Goal: Information Seeking & Learning: Learn about a topic

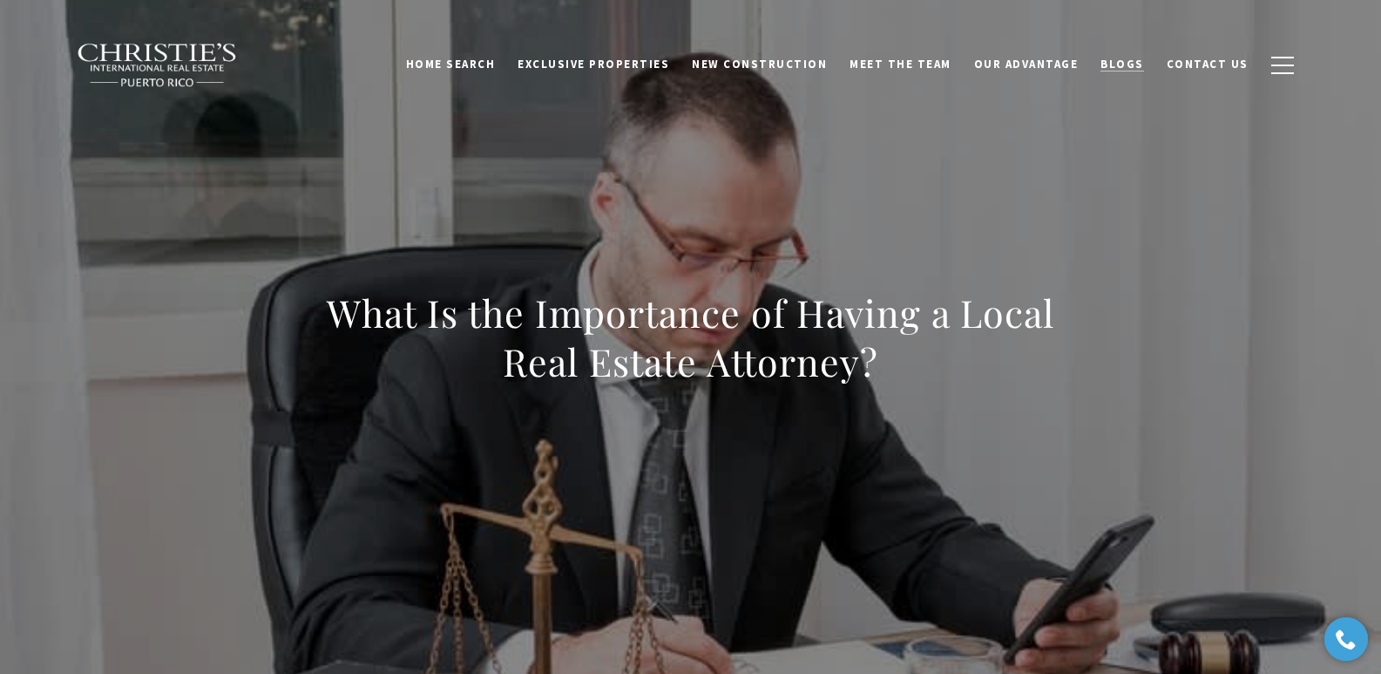
click at [1129, 61] on span "Blogs" at bounding box center [1123, 64] width 44 height 15
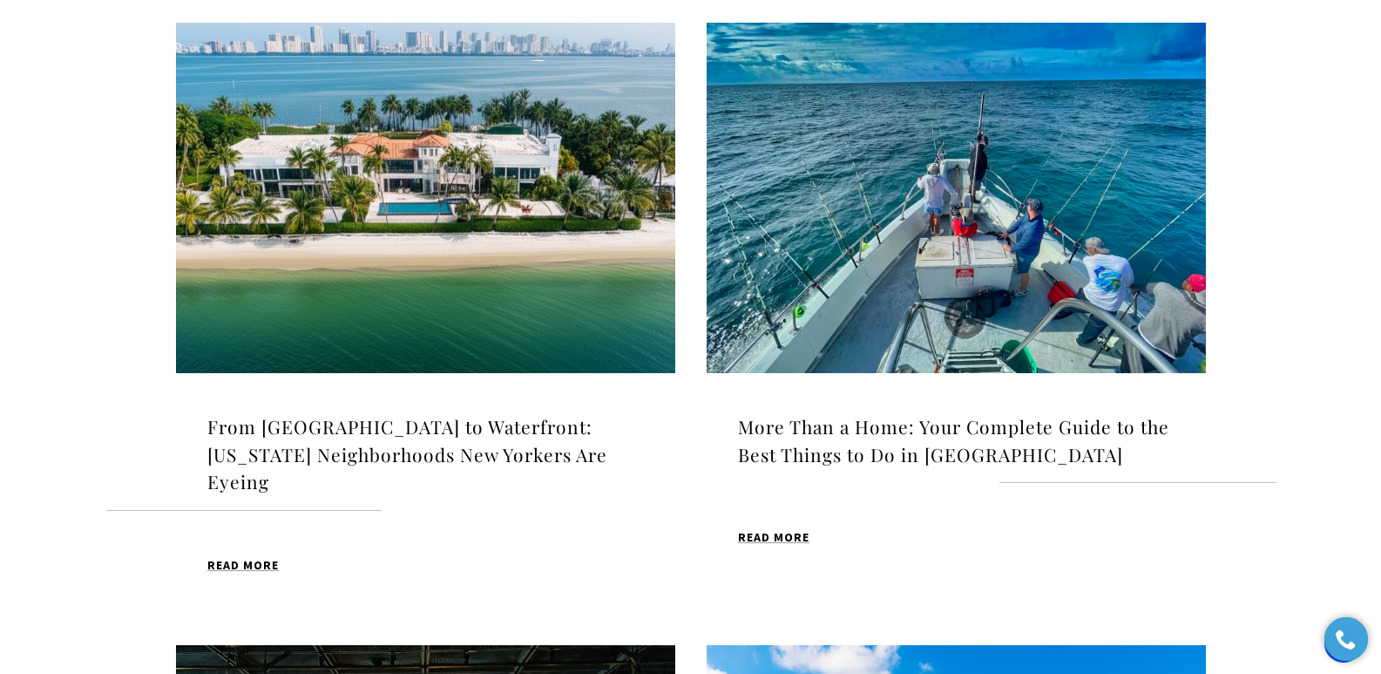
click at [423, 251] on img at bounding box center [425, 198] width 499 height 350
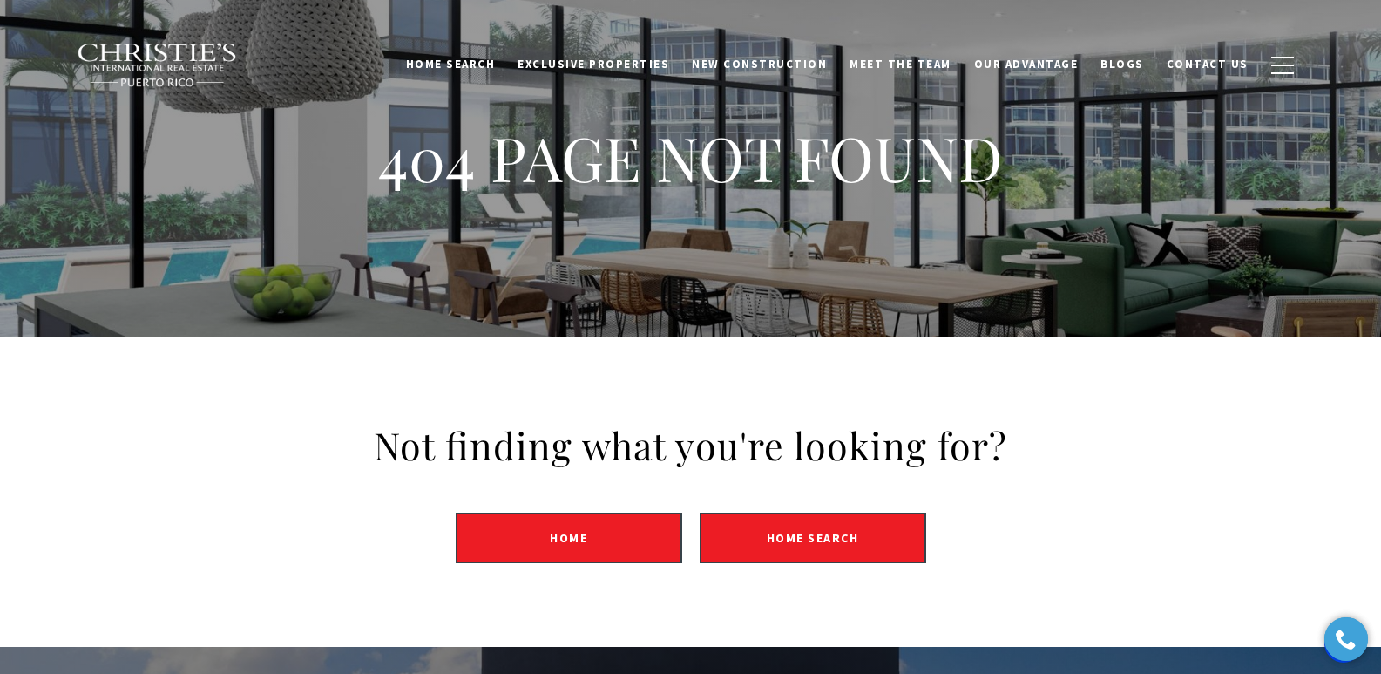
click at [1137, 62] on span "Blogs" at bounding box center [1123, 64] width 44 height 15
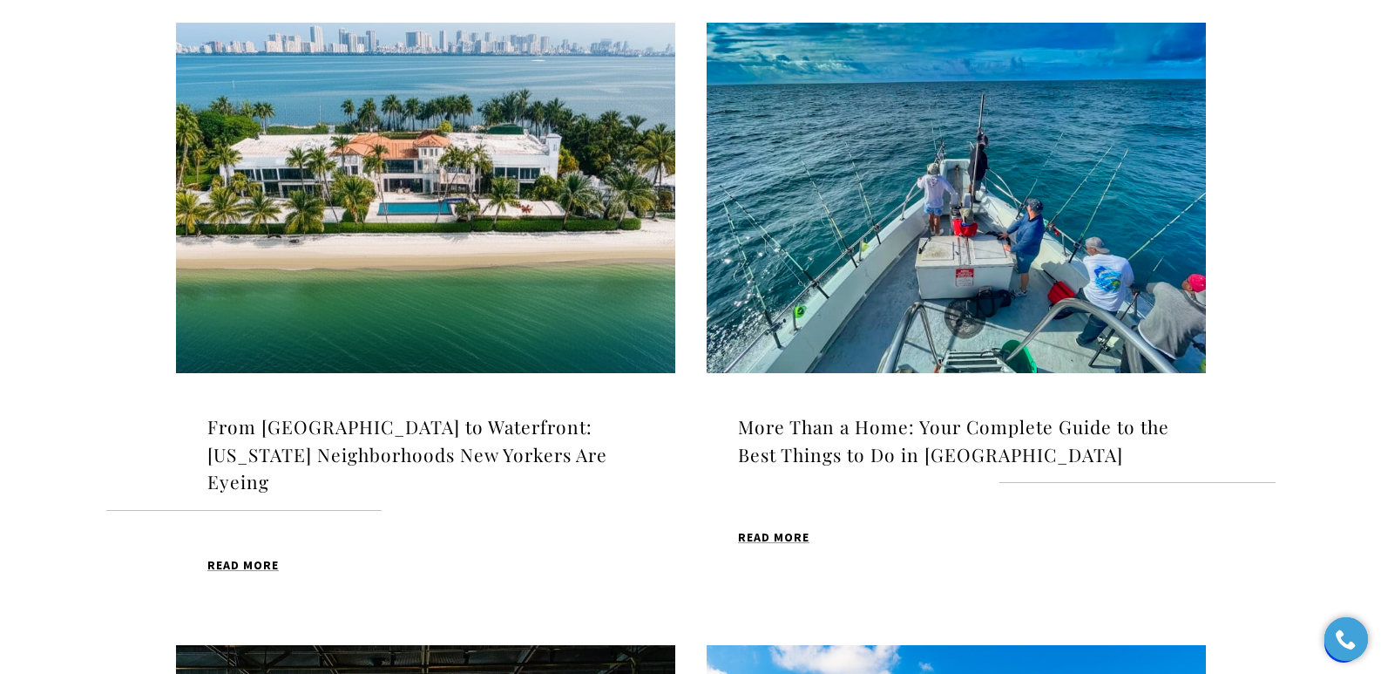
click at [446, 230] on img at bounding box center [425, 198] width 499 height 350
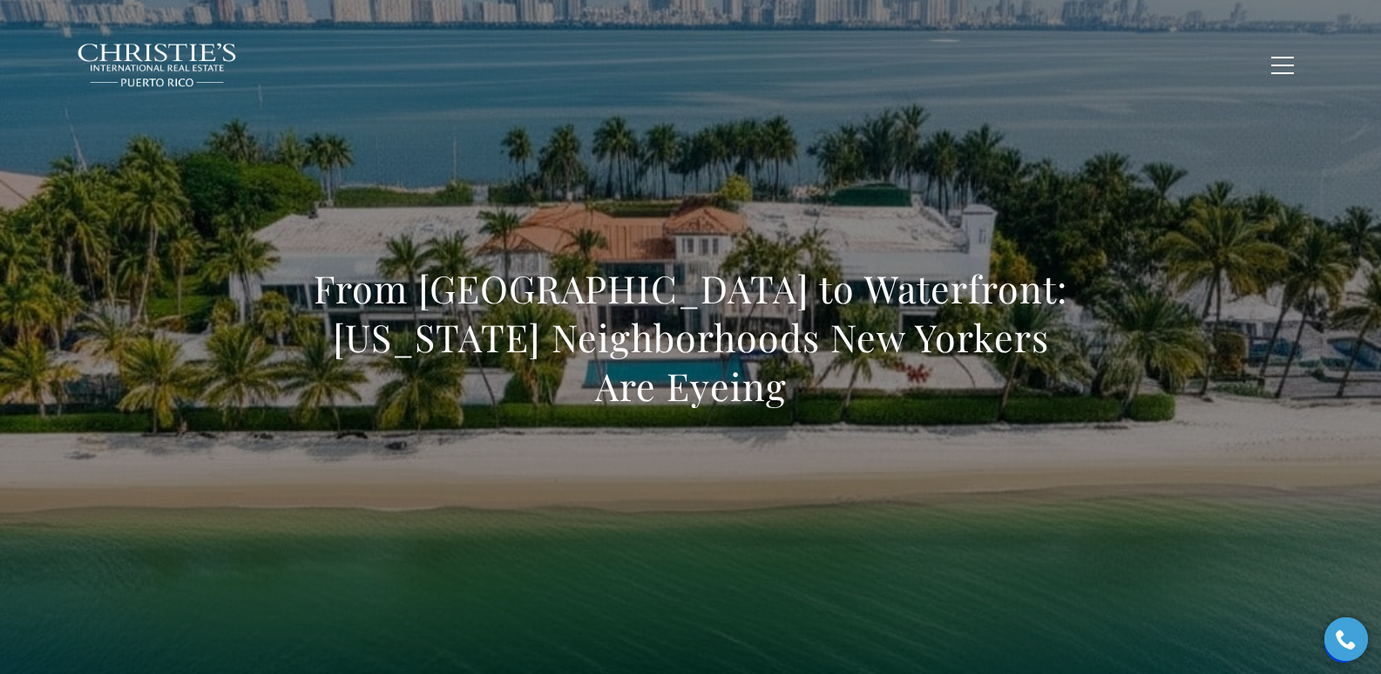
drag, startPoint x: 681, startPoint y: 427, endPoint x: 692, endPoint y: 414, distance: 17.3
click at [681, 427] on div "From [GEOGRAPHIC_DATA] to Waterfront: [US_STATE] Neighborhoods New Yorkers Are …" at bounding box center [691, 348] width 1220 height 523
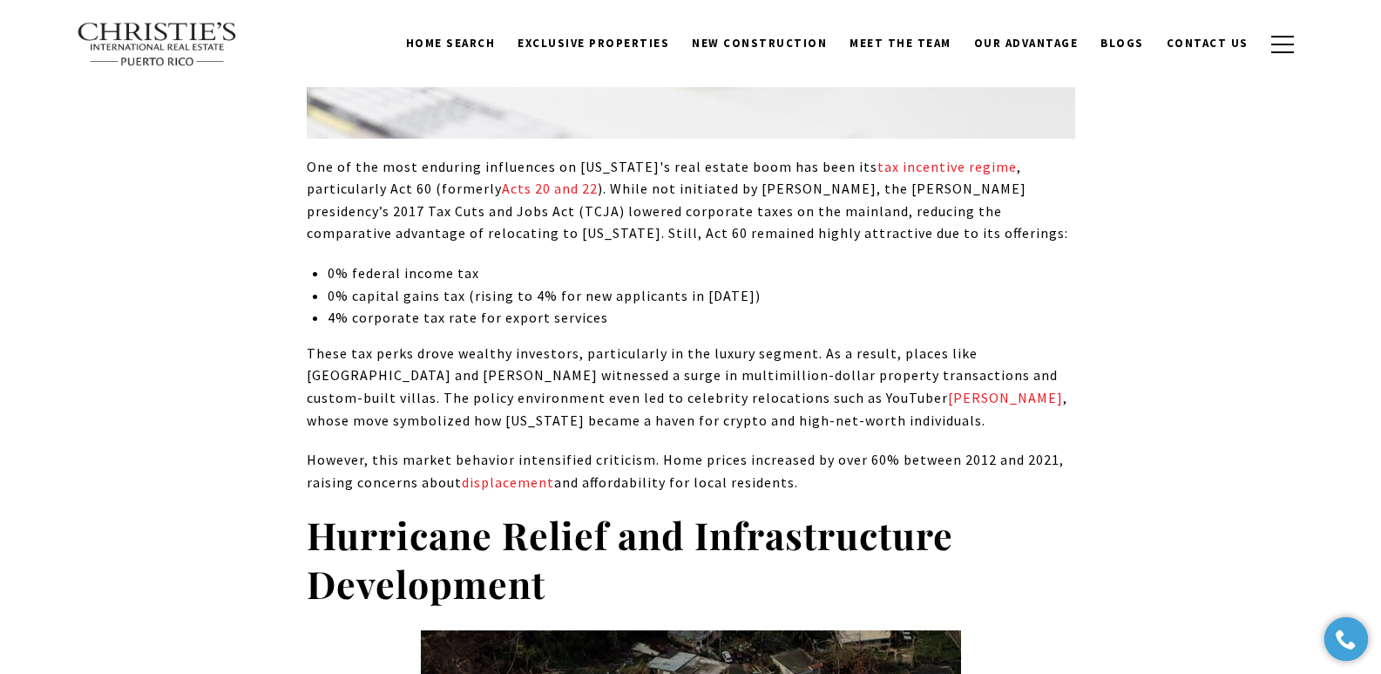
scroll to position [1676, 0]
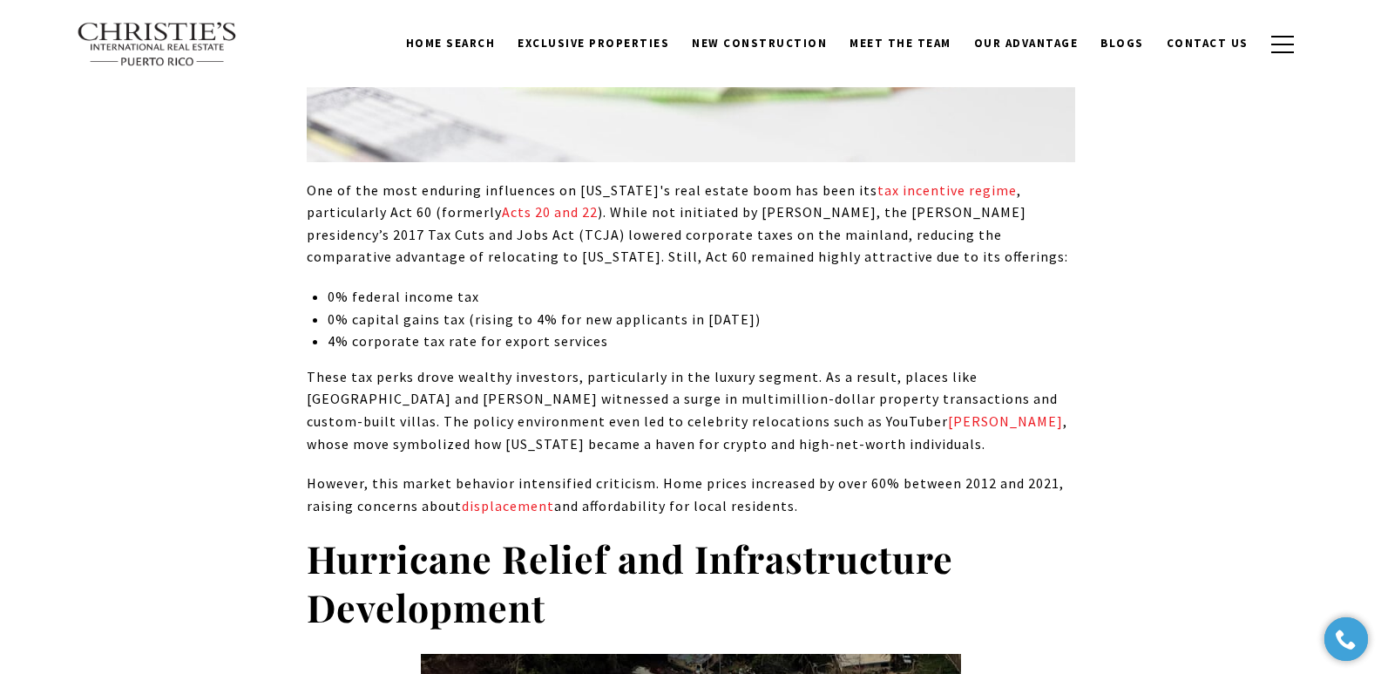
click at [552, 374] on p "These tax perks drove wealthy investors, particularly in the luxury segment. As…" at bounding box center [691, 410] width 769 height 89
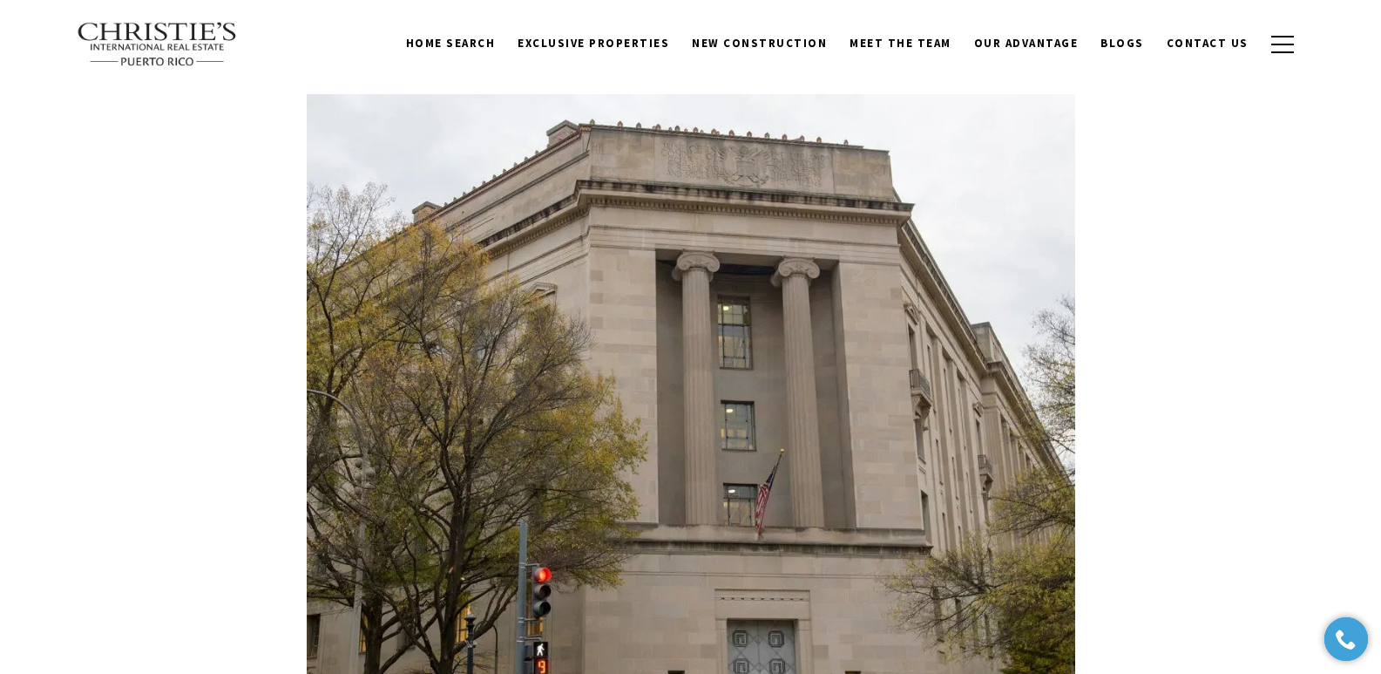
scroll to position [0, 0]
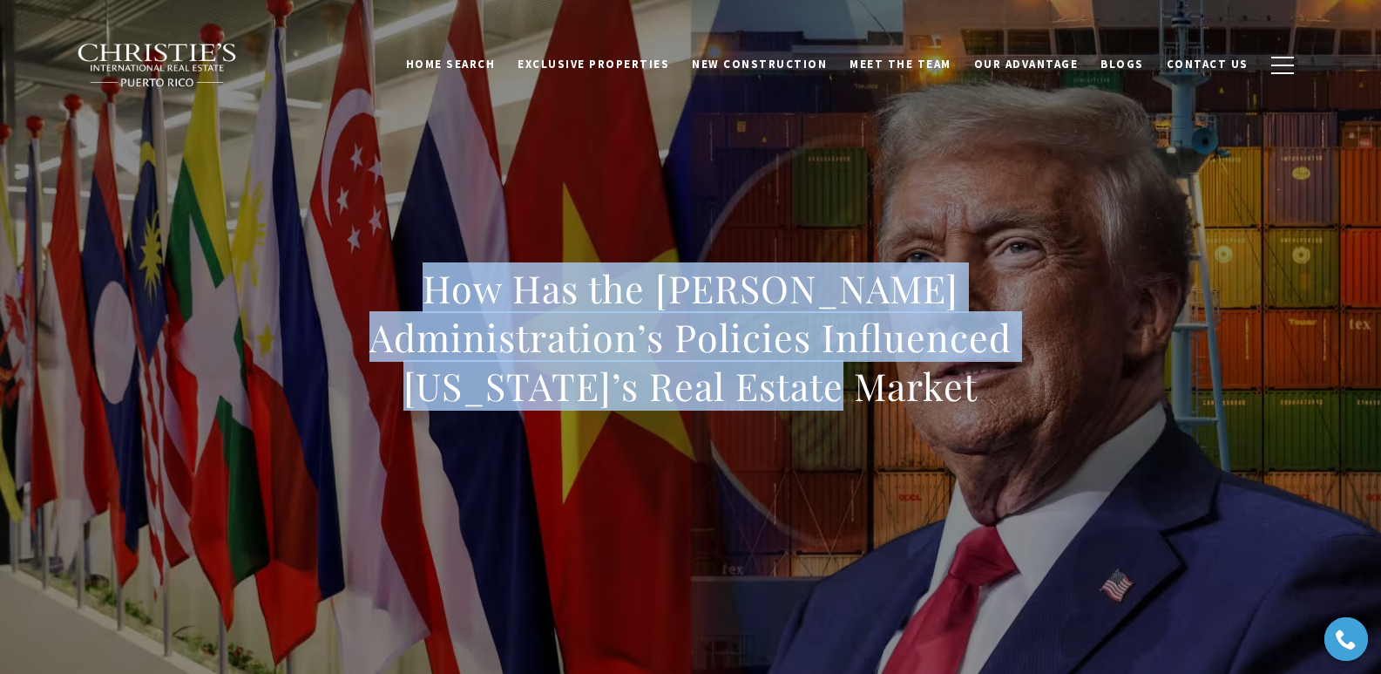
drag, startPoint x: 370, startPoint y: 285, endPoint x: 872, endPoint y: 400, distance: 514.9
click at [872, 400] on h1 "How Has the Trump Administration’s Policies Influenced Puerto Rico’s Real Estat…" at bounding box center [691, 337] width 769 height 146
copy h1 "How Has the Trump Administration’s Policies Influenced Puerto Rico’s Real Estat…"
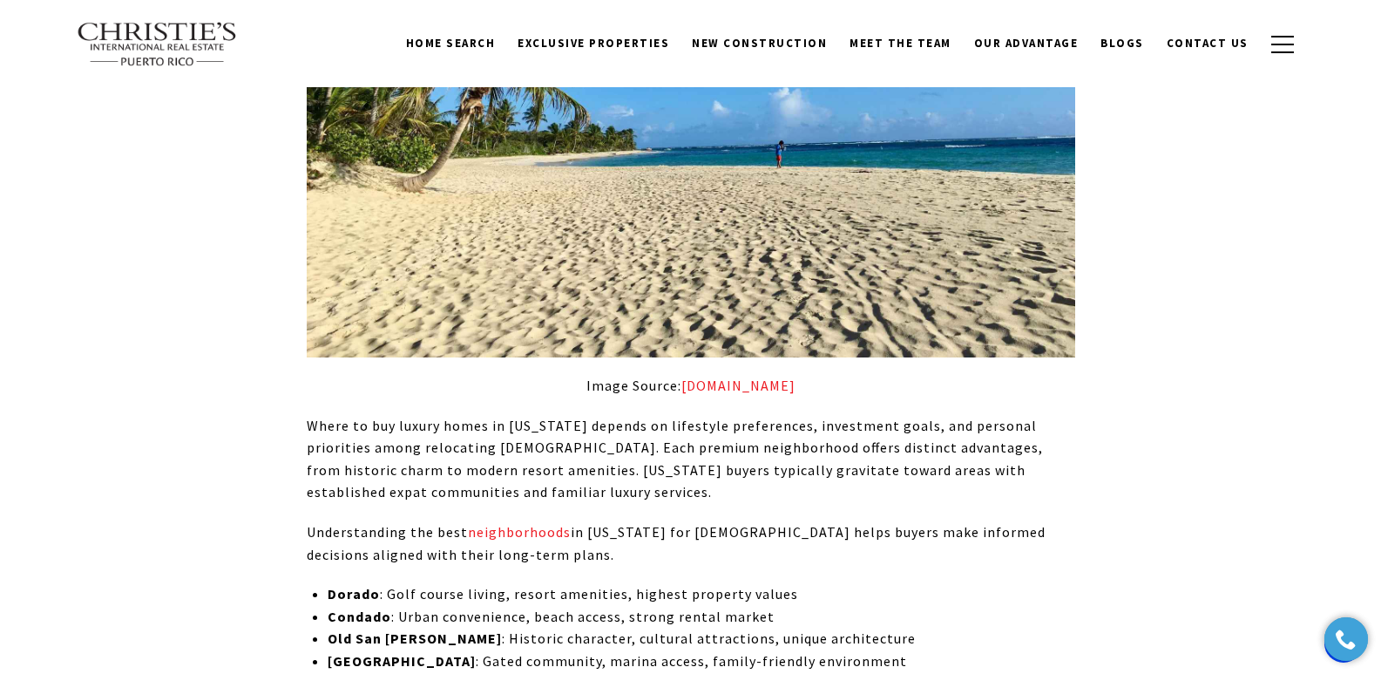
scroll to position [7349, 0]
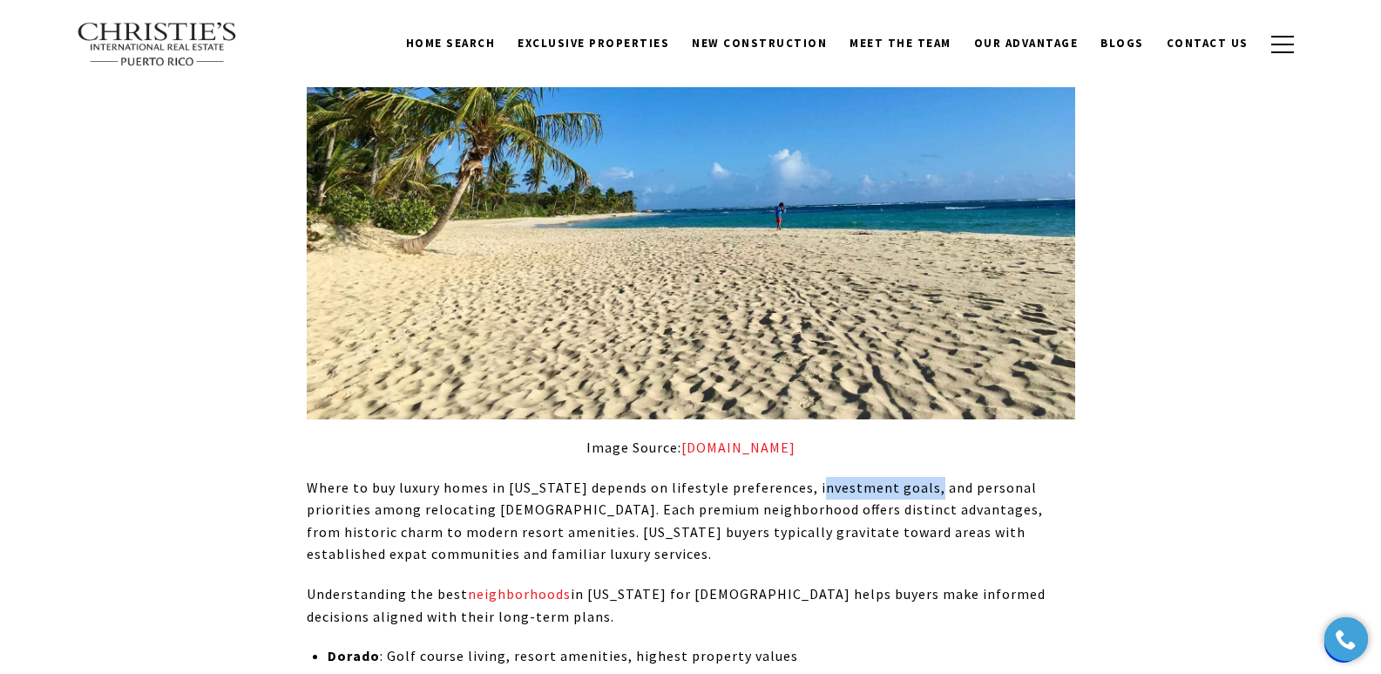
drag, startPoint x: 809, startPoint y: 292, endPoint x: 920, endPoint y: 302, distance: 112.0
click at [920, 477] on p "Where to buy luxury homes in Puerto Rico depends on lifestyle preferences, inve…" at bounding box center [691, 521] width 769 height 89
copy p "investment goals"
click at [917, 477] on p "Where to buy luxury homes in Puerto Rico depends on lifestyle preferences, inve…" at bounding box center [691, 521] width 769 height 89
drag, startPoint x: 923, startPoint y: 298, endPoint x: 809, endPoint y: 293, distance: 113.4
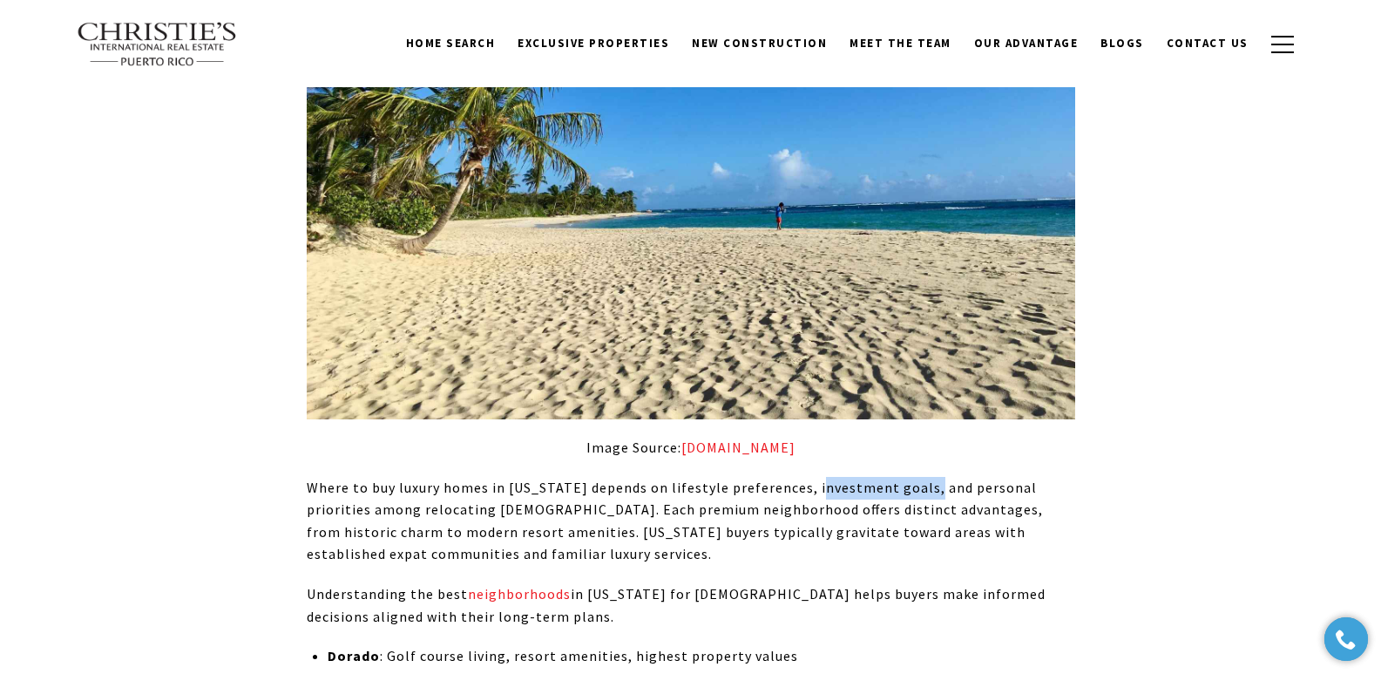
click at [809, 477] on p "Where to buy luxury homes in Puerto Rico depends on lifestyle preferences, inve…" at bounding box center [691, 521] width 769 height 89
copy p "investment goals"
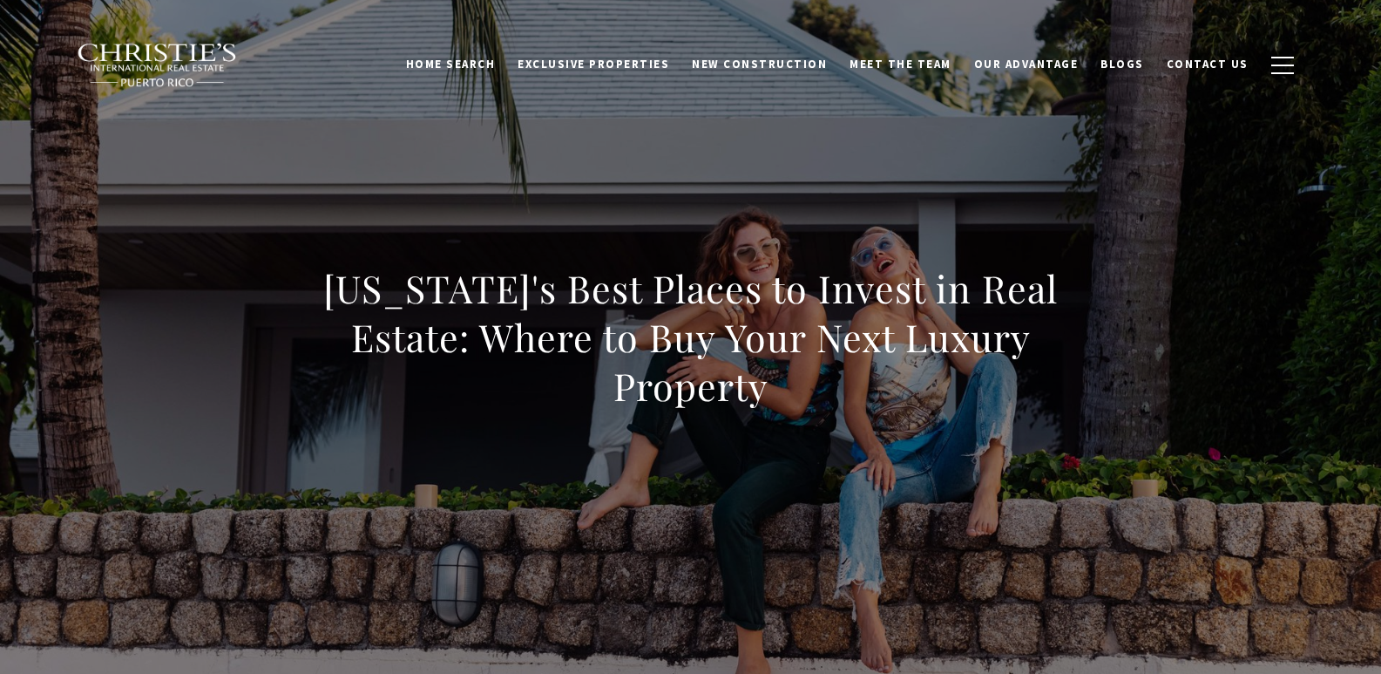
click at [585, 152] on div "Puerto Rico's Best Places to Invest in Real Estate: Where to Buy Your Next Luxu…" at bounding box center [691, 348] width 1220 height 523
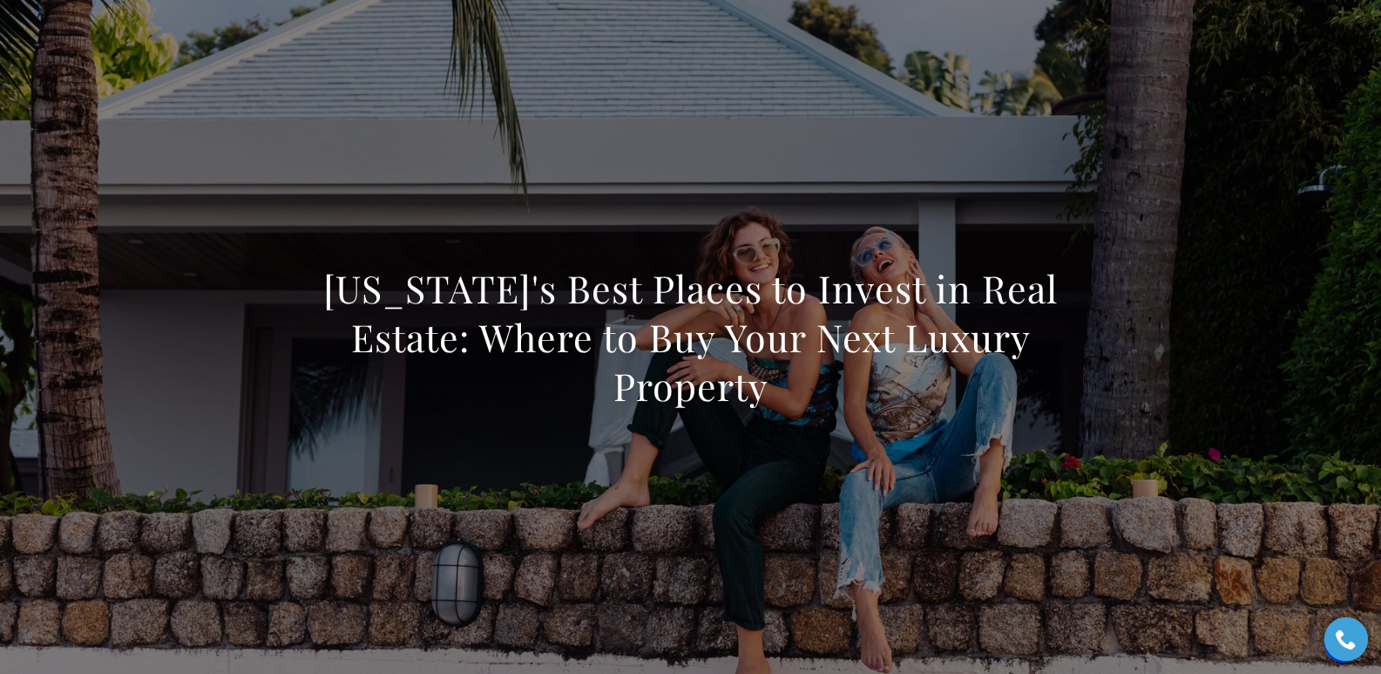
scroll to position [11644, 0]
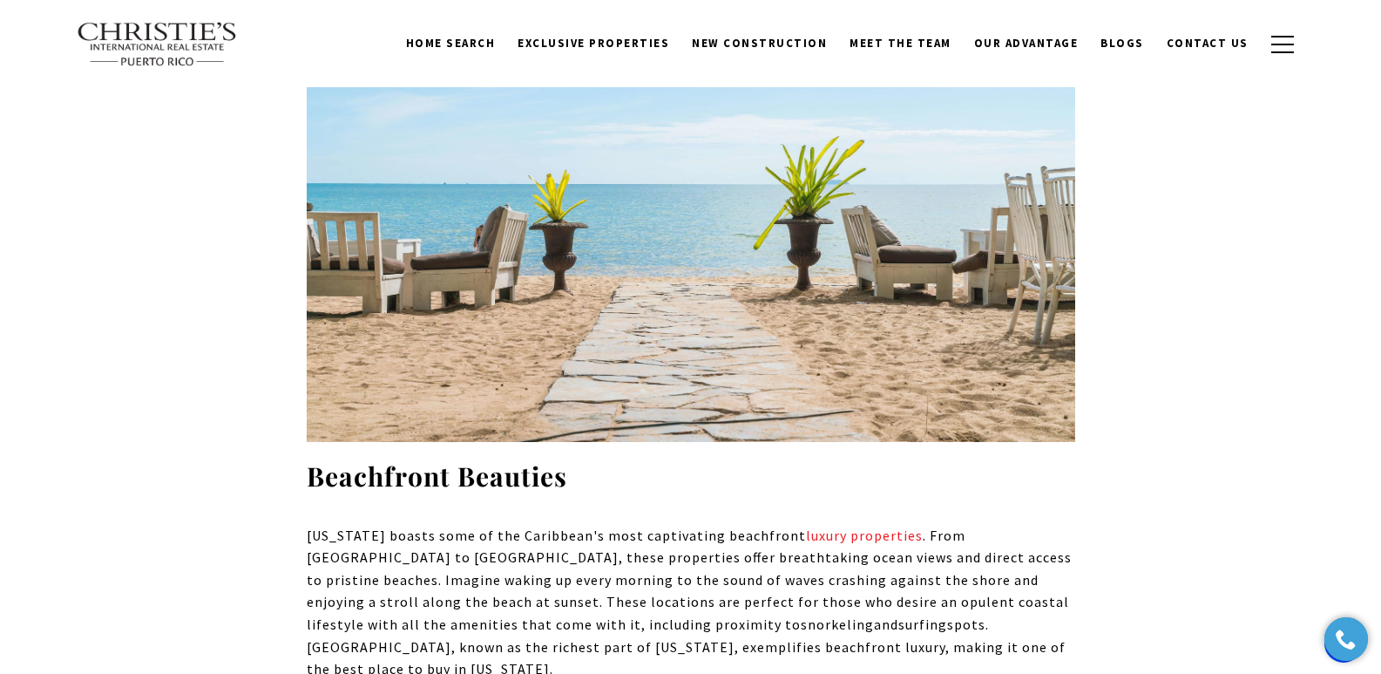
scroll to position [0, 0]
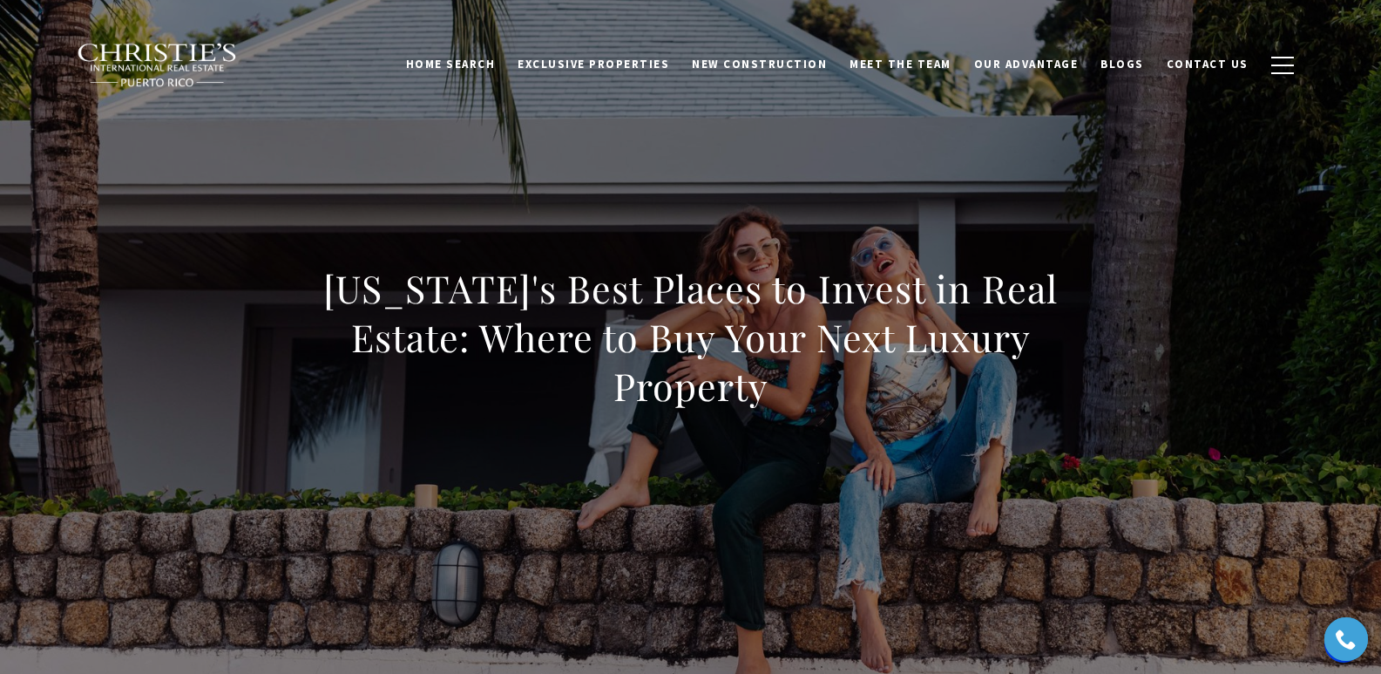
drag, startPoint x: 309, startPoint y: 285, endPoint x: 930, endPoint y: 410, distance: 633.0
click at [930, 410] on div "Puerto Rico's Best Places to Invest in Real Estate: Where to Buy Your Next Luxu…" at bounding box center [691, 348] width 769 height 169
copy h1 "[US_STATE]'s Best Places to Invest in Real Estate: Where to Buy Your Next Luxur…"
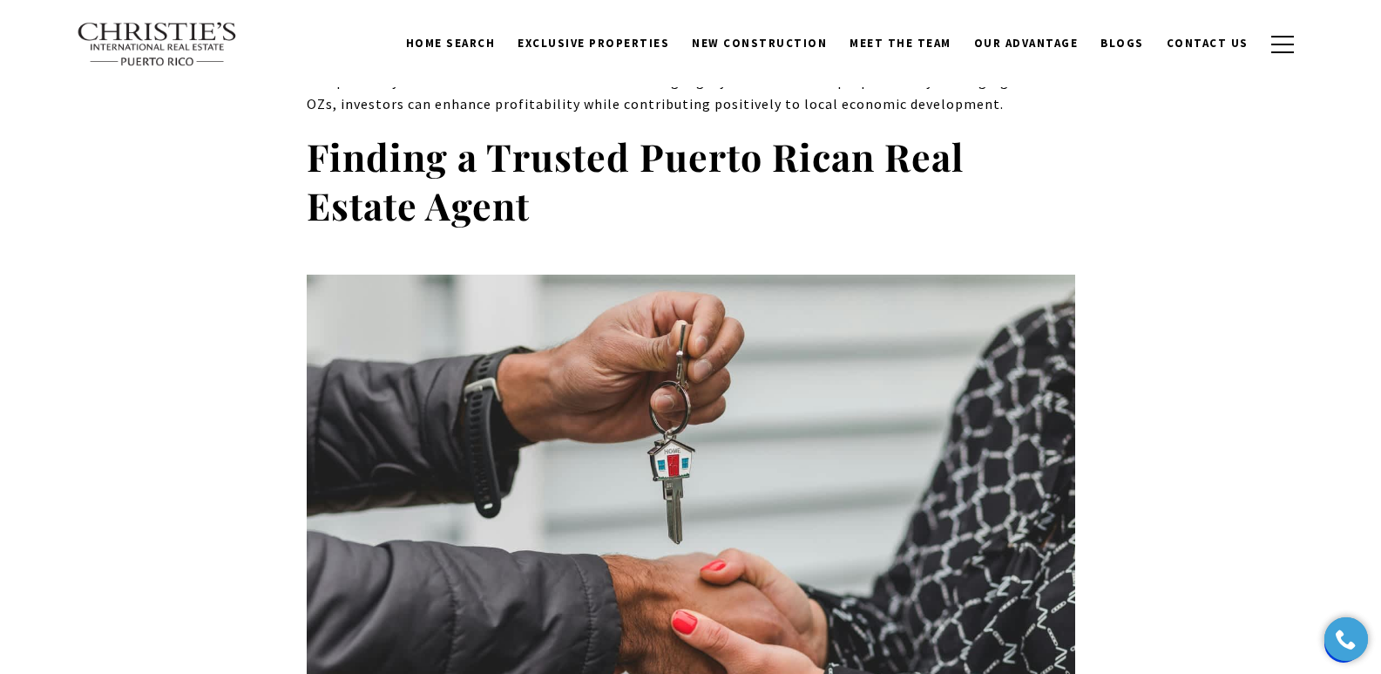
scroll to position [11621, 0]
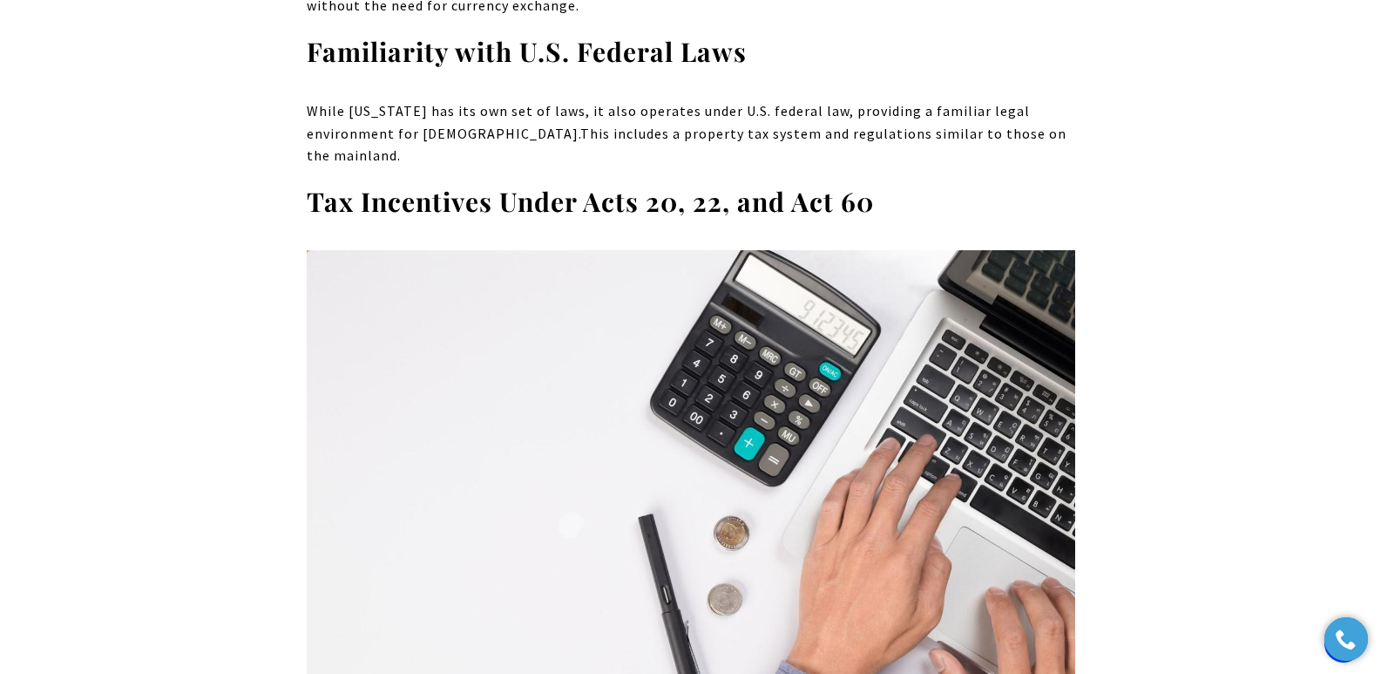
scroll to position [4715, 0]
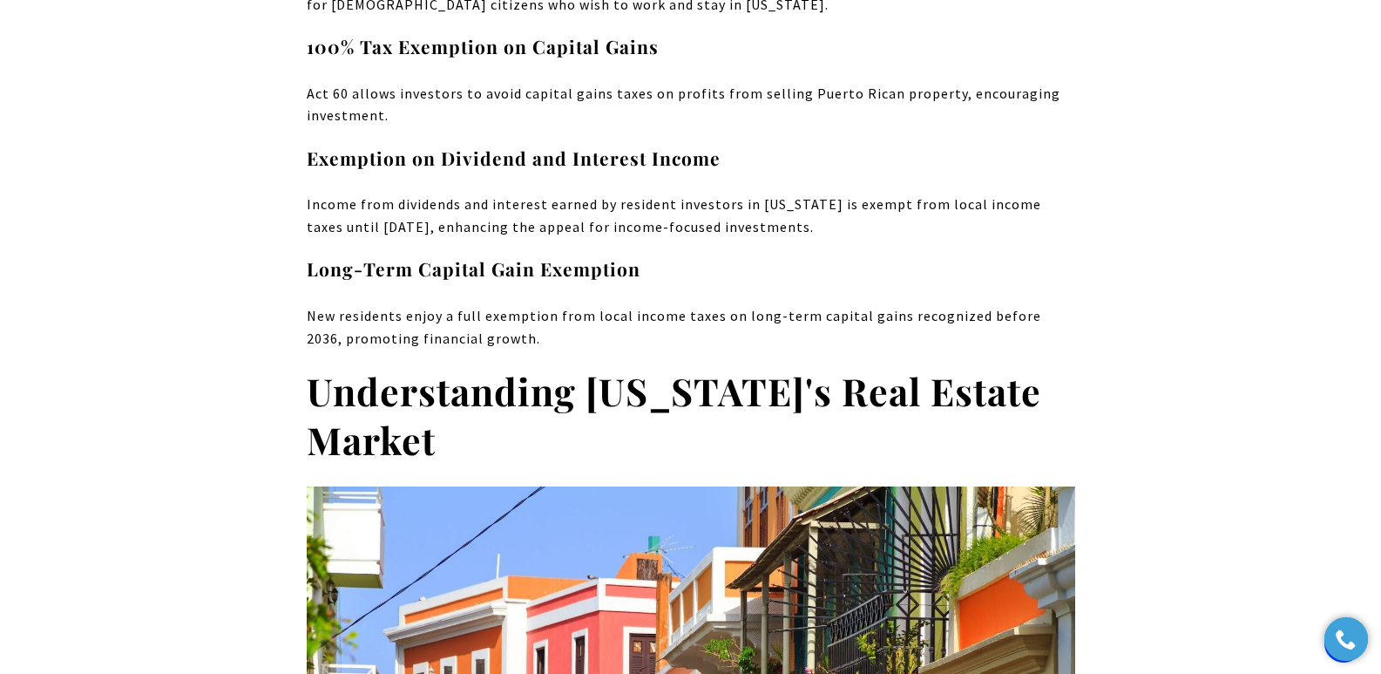
click at [829, 307] on span "New residents enjoy a full exemption from local income taxes on long-term capit…" at bounding box center [674, 327] width 735 height 40
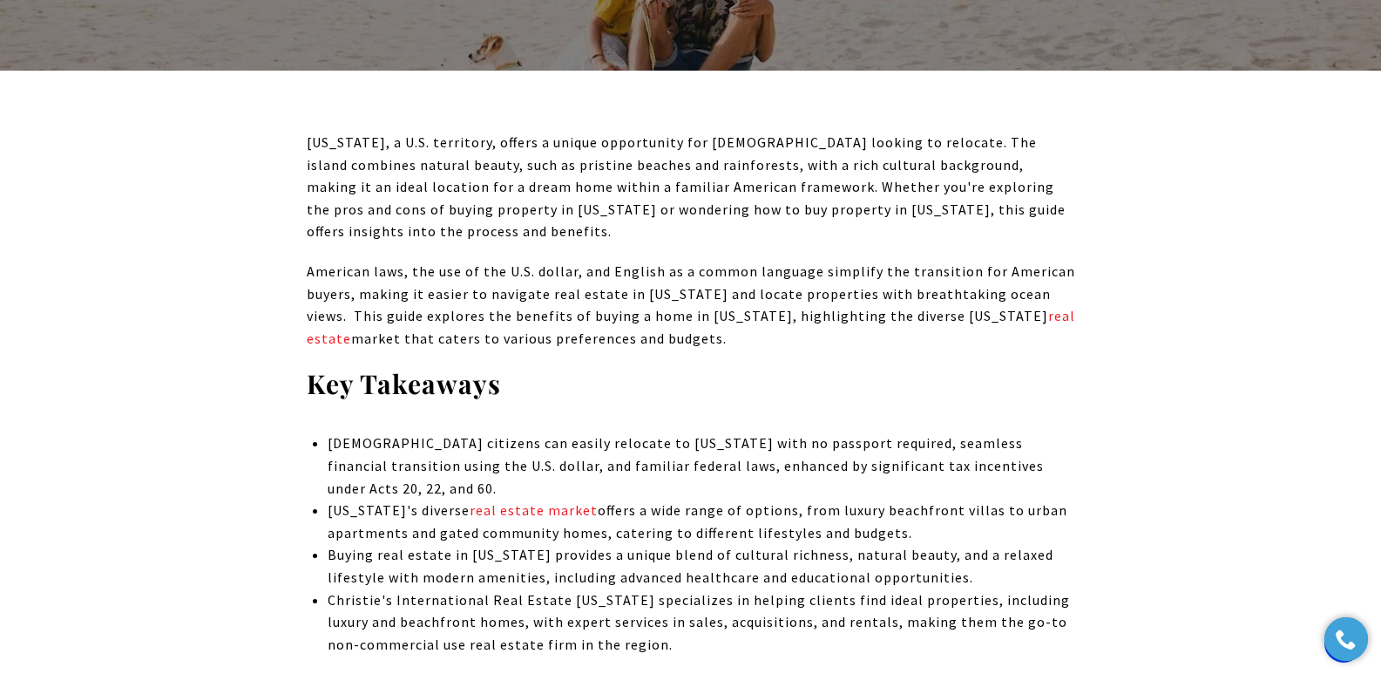
scroll to position [1133, 0]
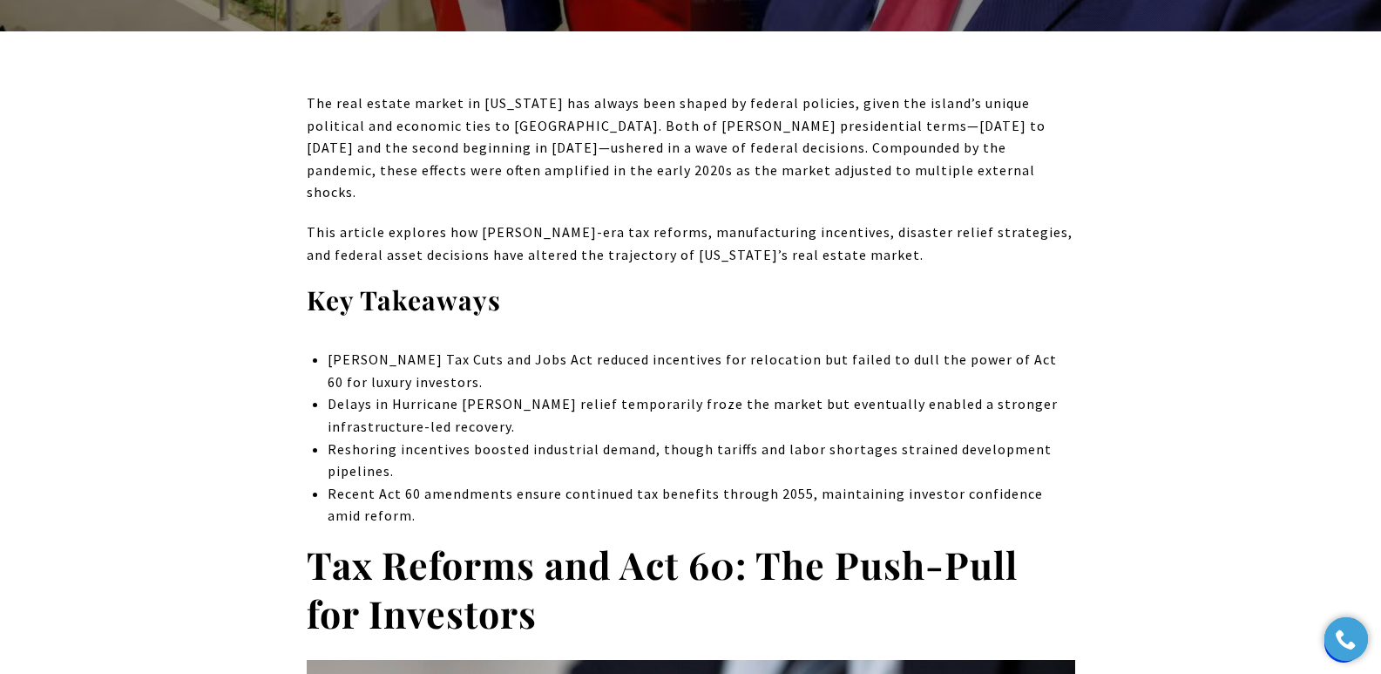
scroll to position [8078, 0]
